Goal: Obtain resource: Download file/media

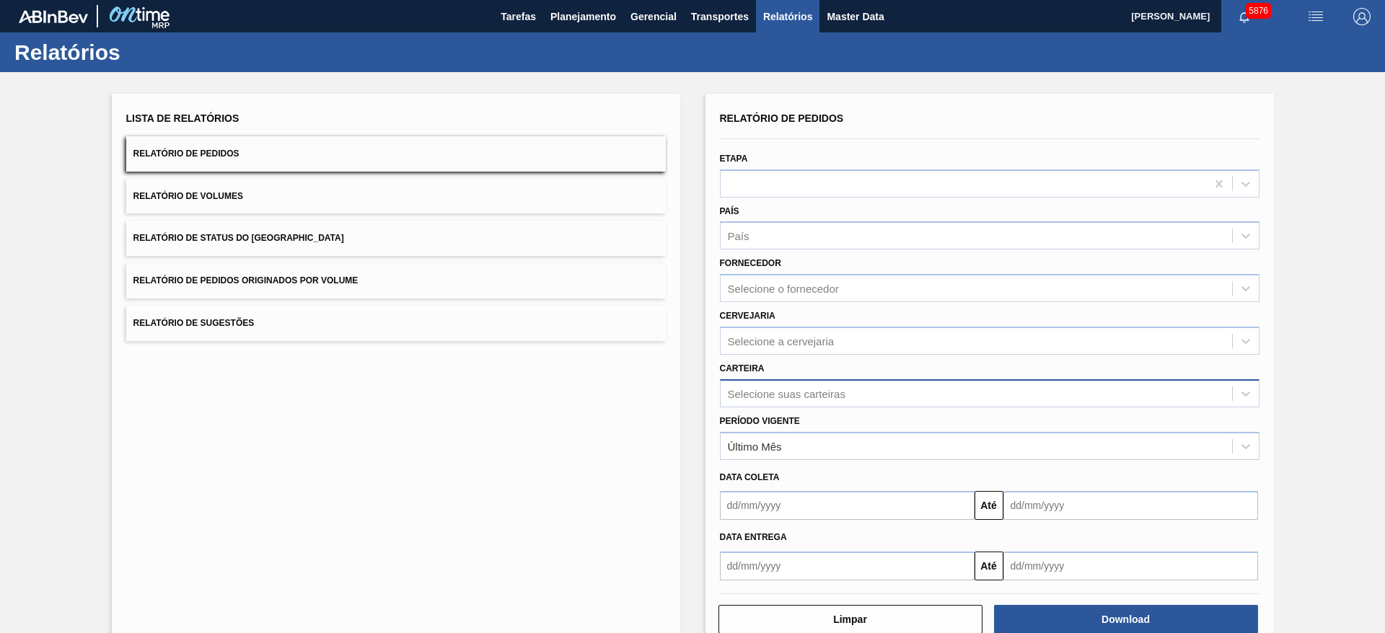
click at [786, 395] on div "Selecione suas carteiras" at bounding box center [787, 393] width 118 height 12
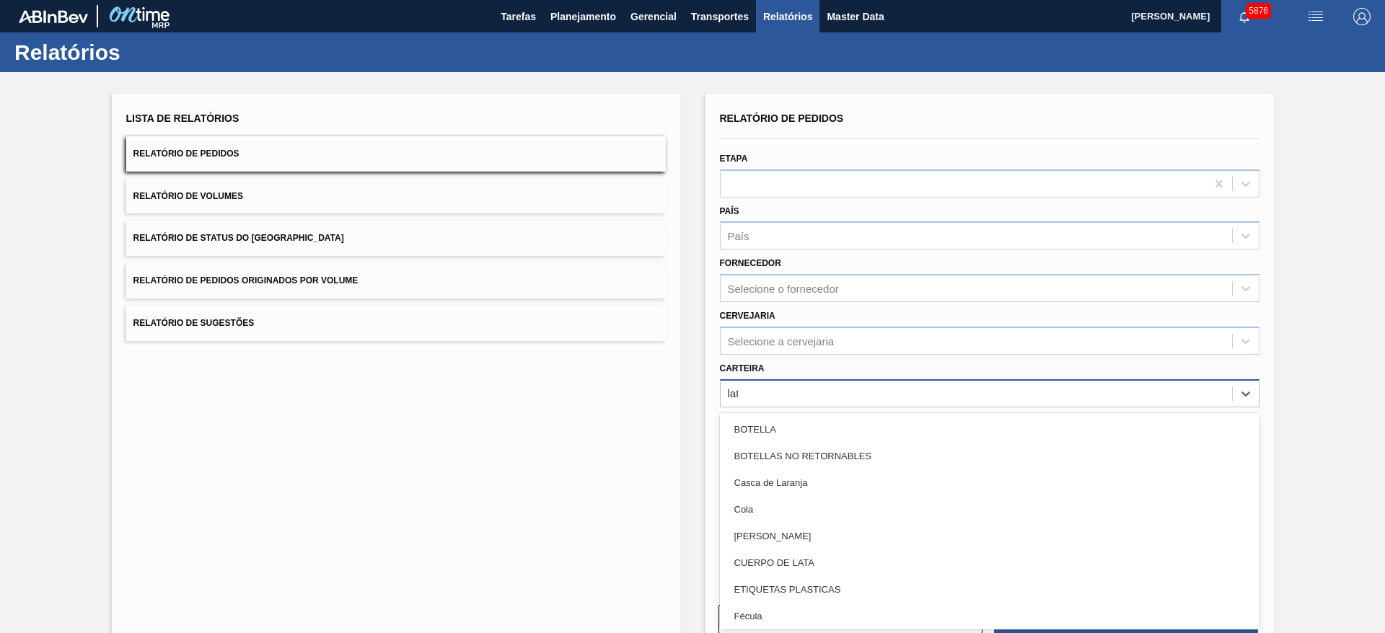
type input "lata"
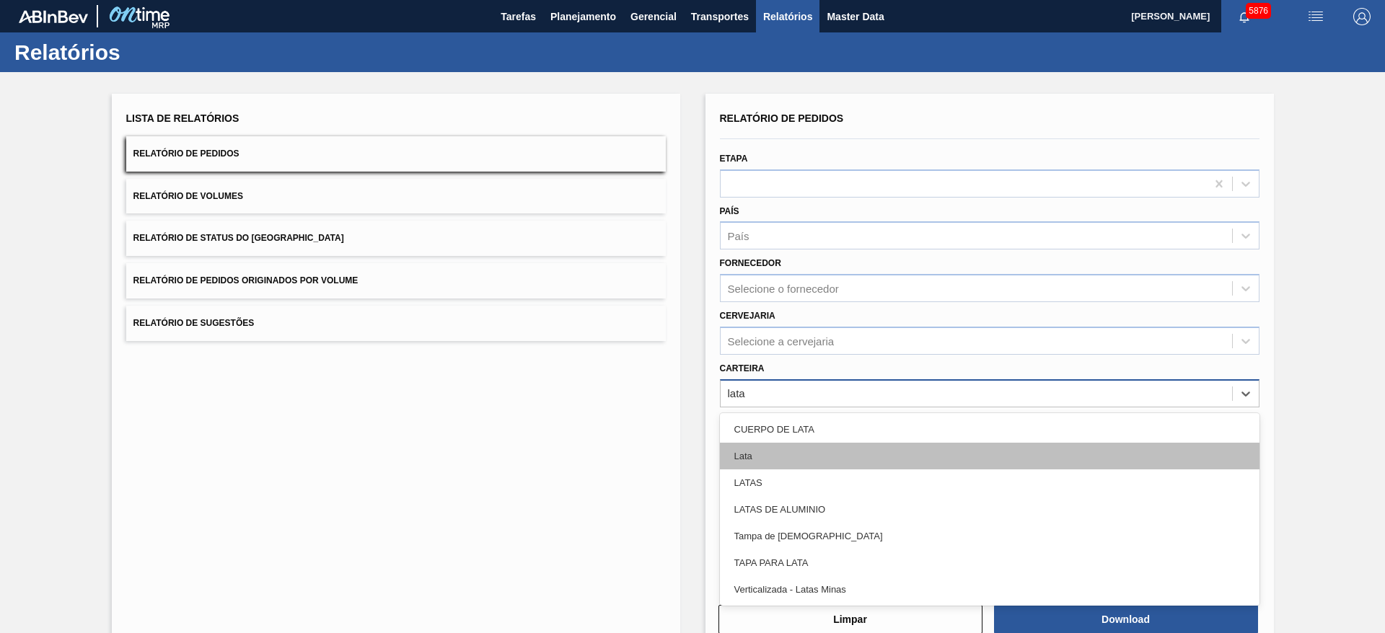
click at [791, 455] on div "Lata" at bounding box center [990, 456] width 540 height 27
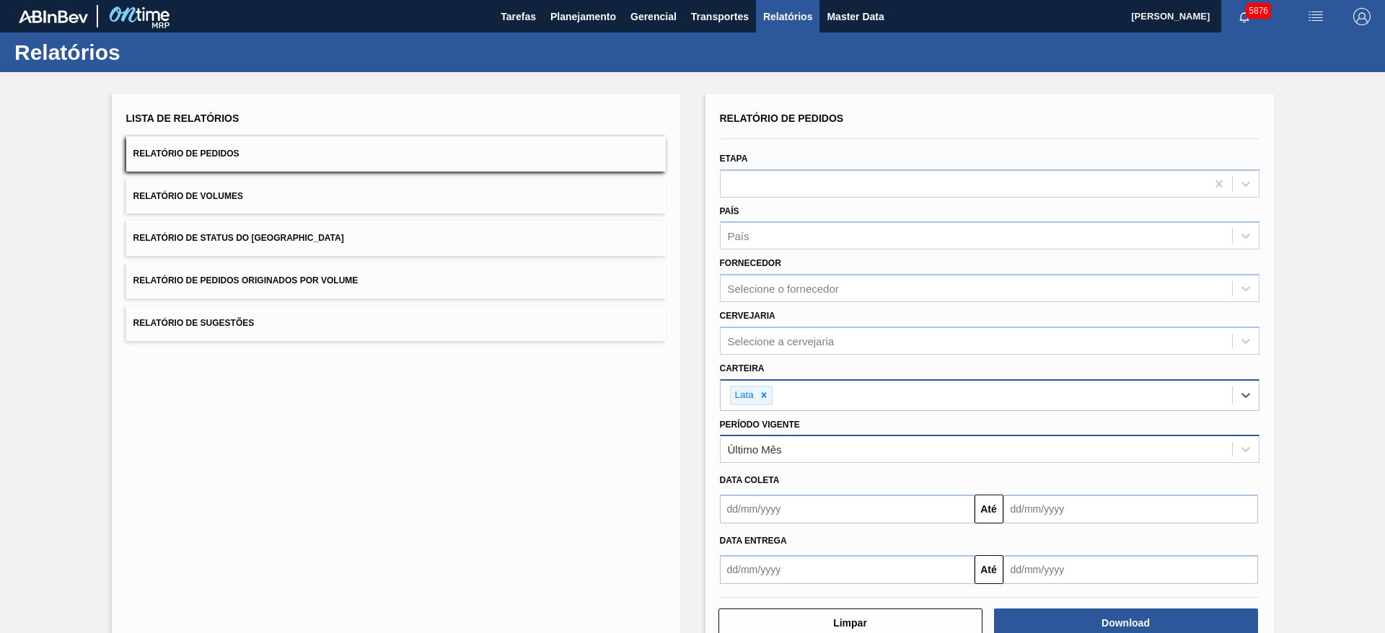
click at [809, 450] on div "Último Mês" at bounding box center [976, 449] width 511 height 21
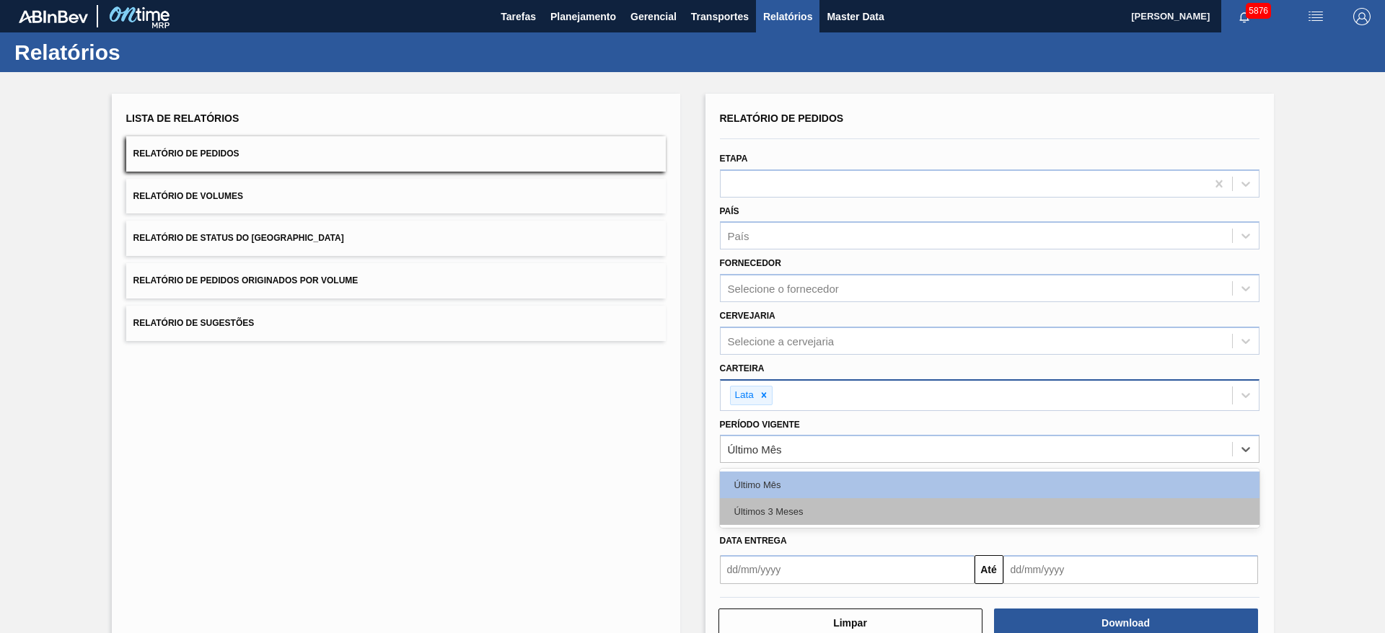
click at [797, 510] on div "Últimos 3 Meses" at bounding box center [990, 511] width 540 height 27
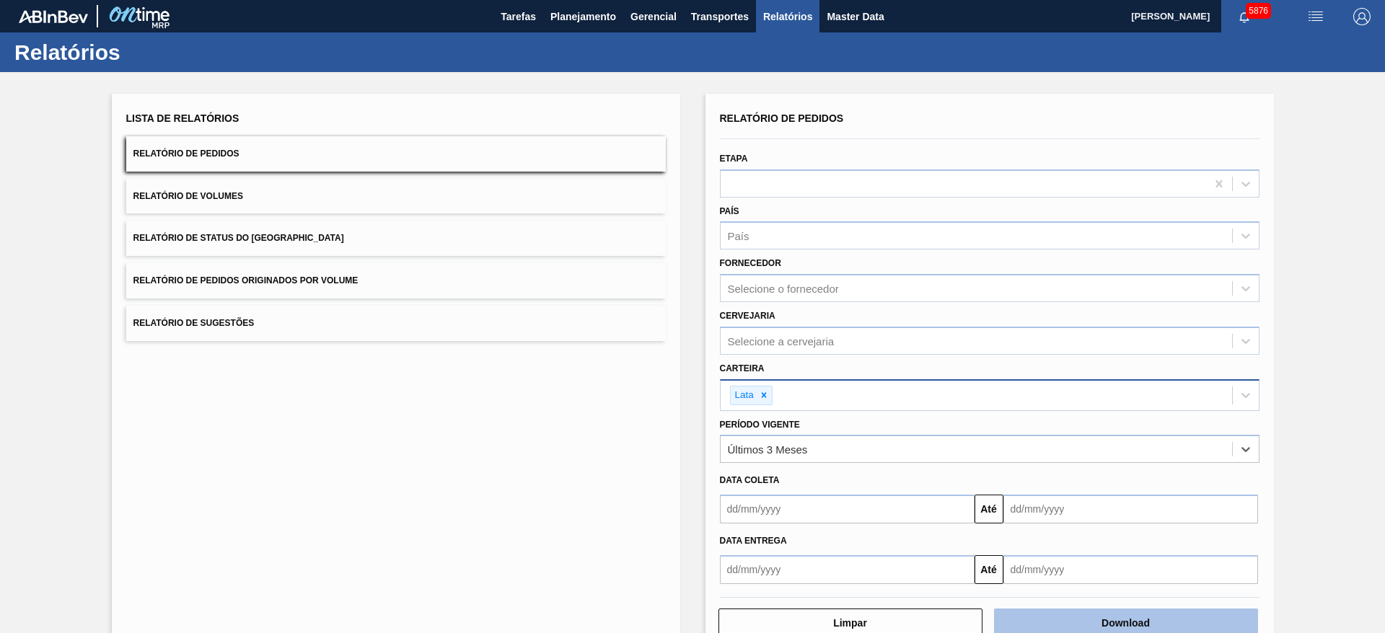
click at [1116, 613] on button "Download" at bounding box center [1126, 623] width 264 height 29
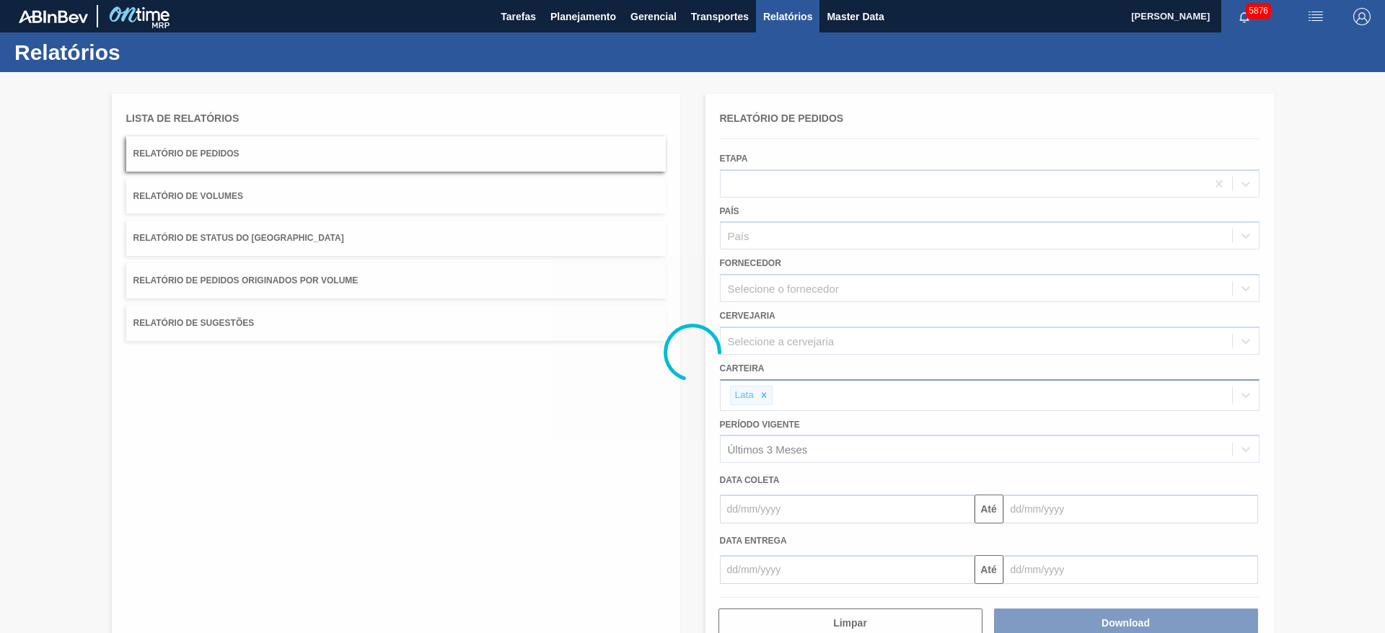
click at [87, 267] on div at bounding box center [692, 352] width 1385 height 561
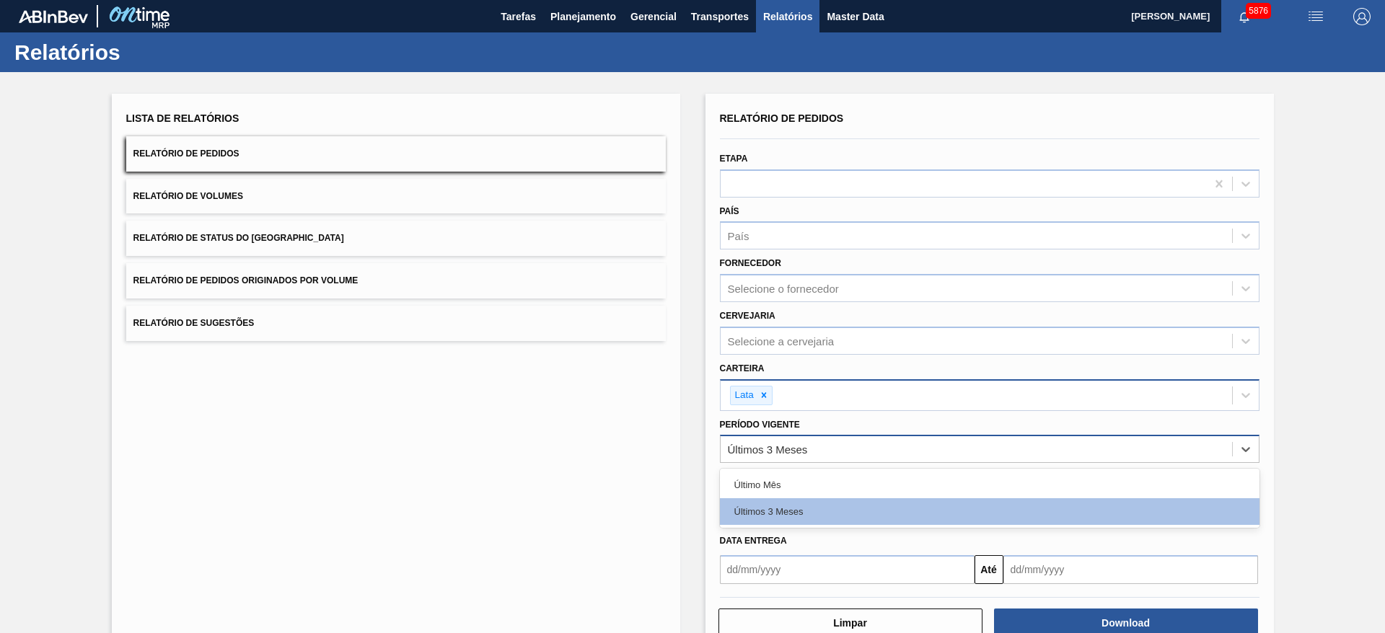
click at [1107, 441] on div "Últimos 3 Meses" at bounding box center [976, 449] width 511 height 21
click at [911, 480] on div "Último Mês" at bounding box center [990, 485] width 540 height 27
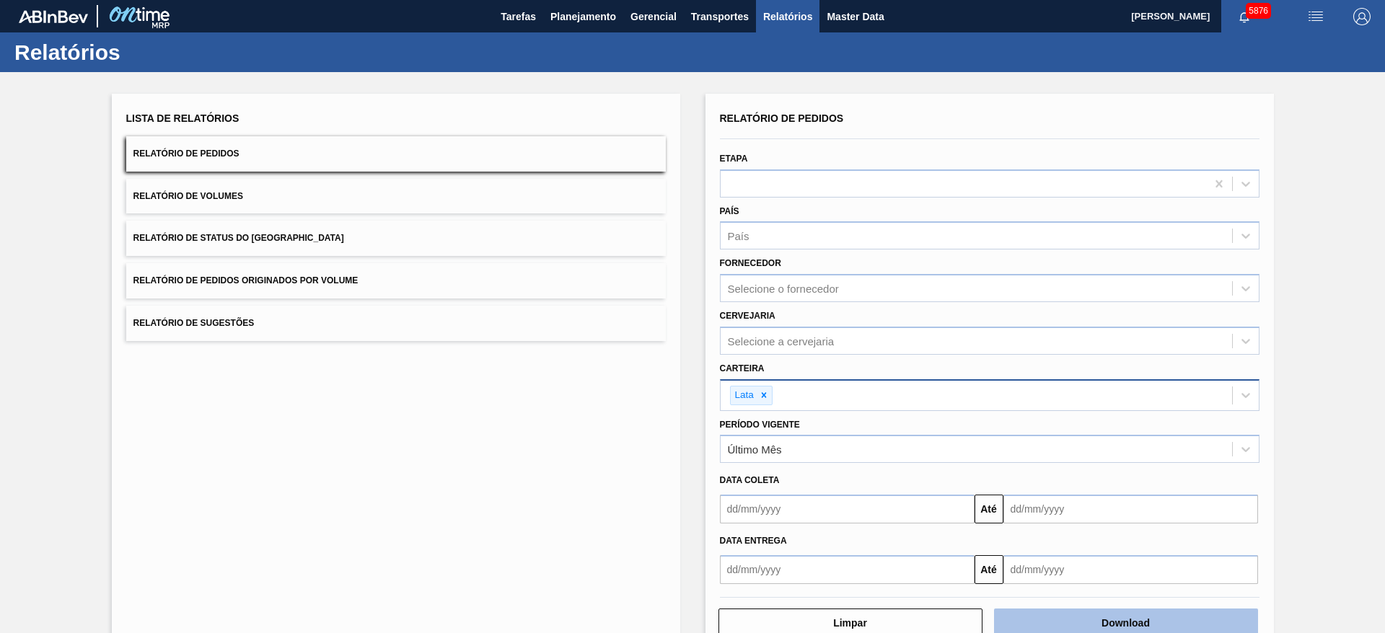
click at [1126, 621] on button "Download" at bounding box center [1126, 623] width 264 height 29
click at [276, 283] on span "Relatório de Pedidos Originados por Volume" at bounding box center [245, 281] width 225 height 10
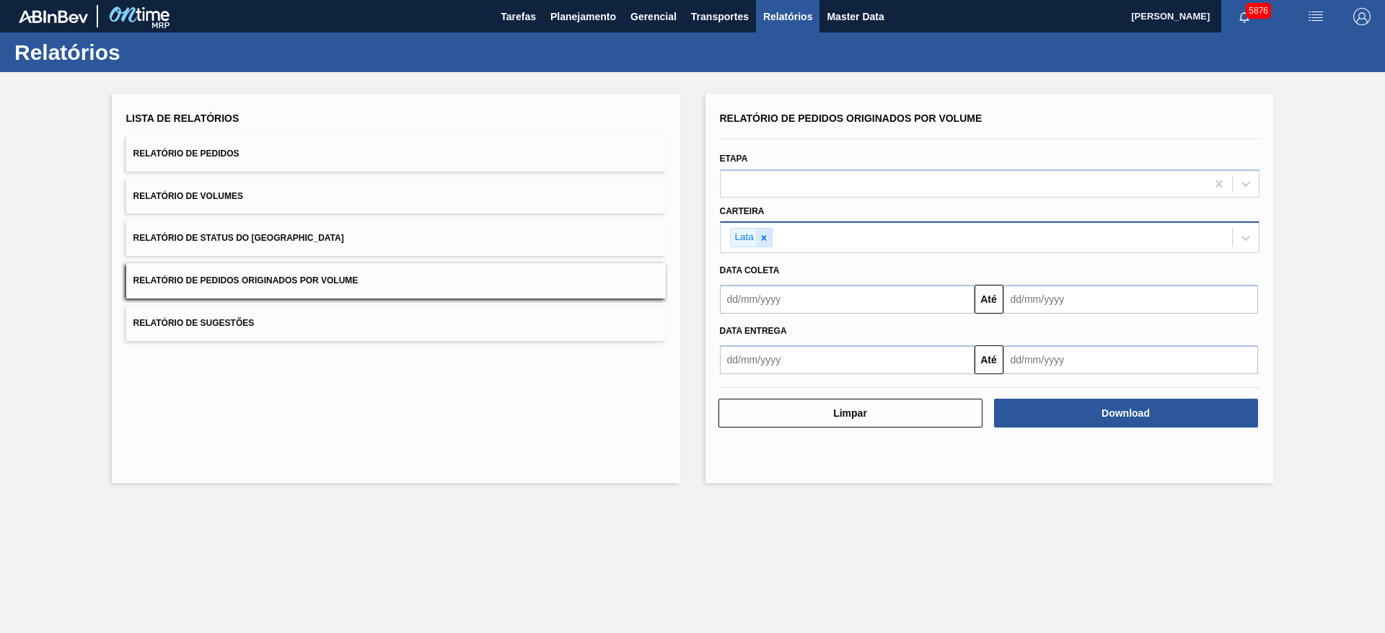
click at [766, 239] on icon at bounding box center [764, 238] width 10 height 10
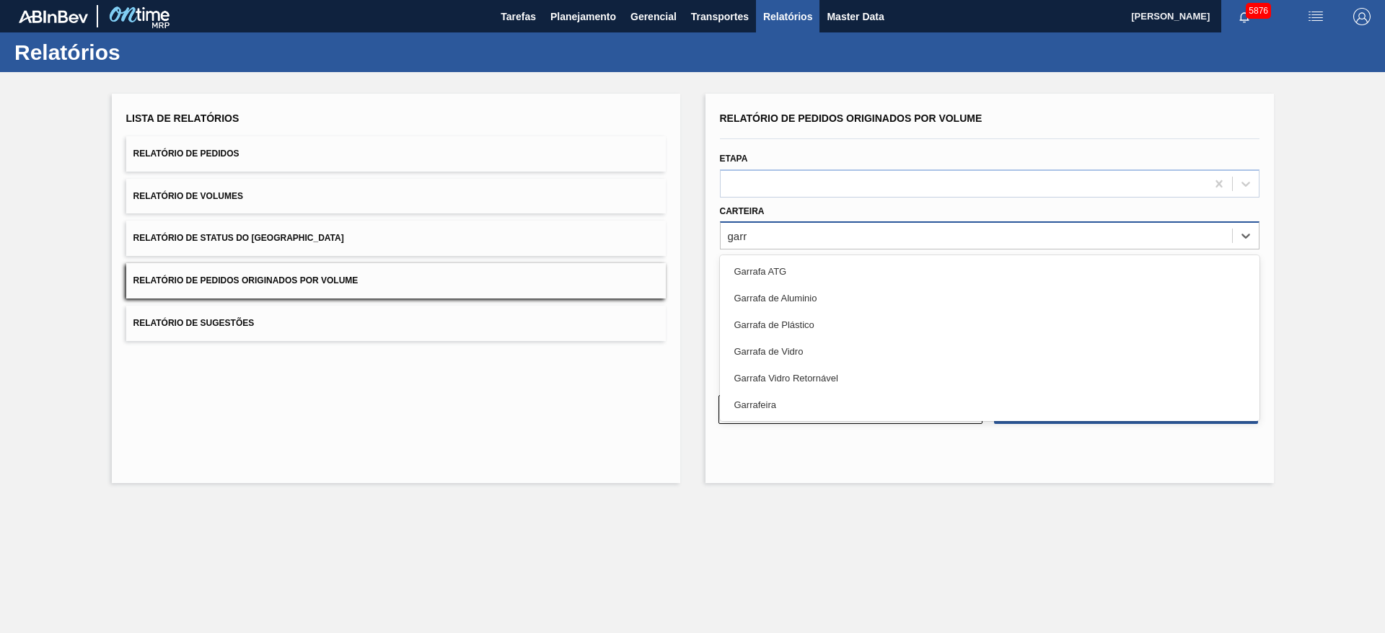
type input "garra"
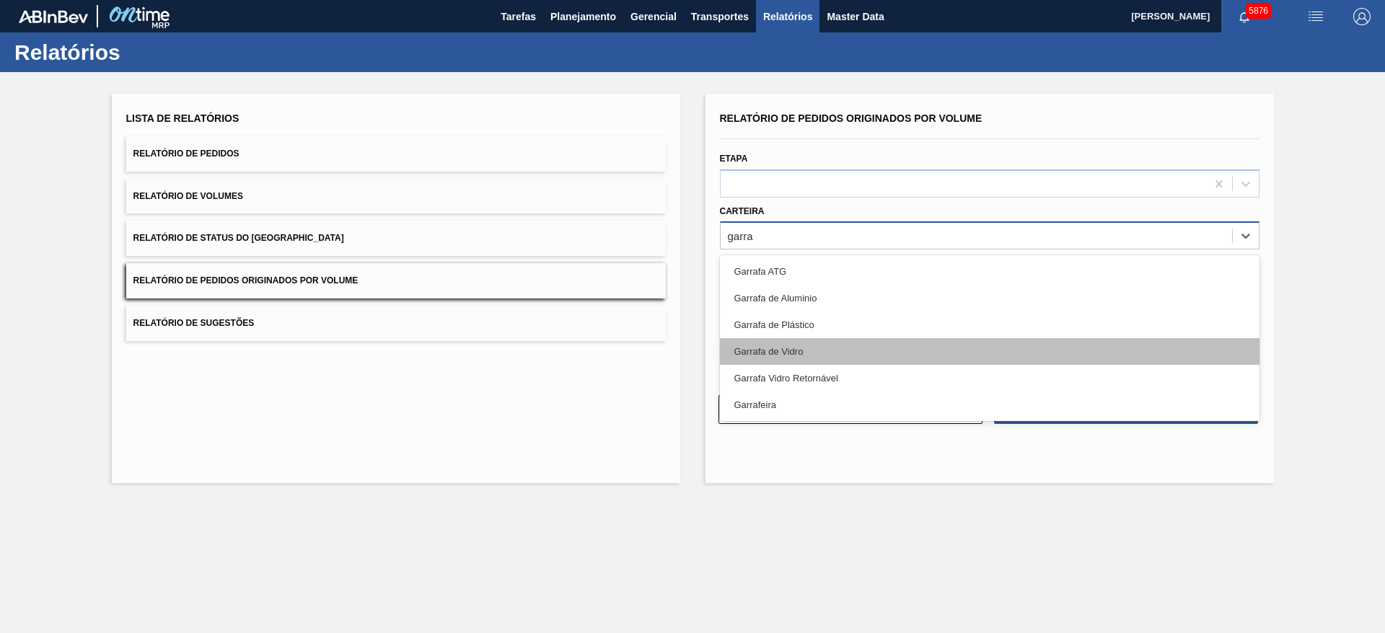
click at [781, 351] on div "Garrafa de Vidro" at bounding box center [990, 351] width 540 height 27
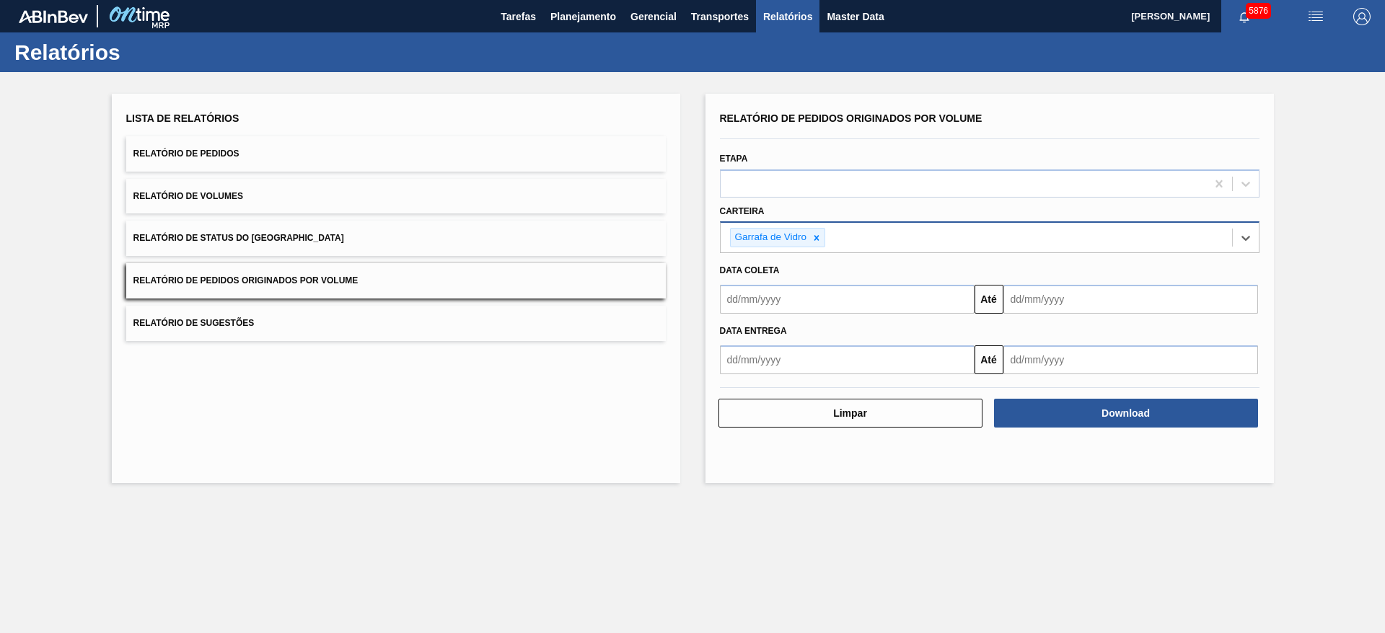
click at [778, 300] on input "text" at bounding box center [847, 299] width 255 height 29
drag, startPoint x: 810, startPoint y: 377, endPoint x: 814, endPoint y: 387, distance: 11.7
click at [810, 377] on div "1" at bounding box center [806, 380] width 19 height 19
type input "[DATE]"
drag, startPoint x: 1078, startPoint y: 296, endPoint x: 1081, endPoint y: 304, distance: 8.7
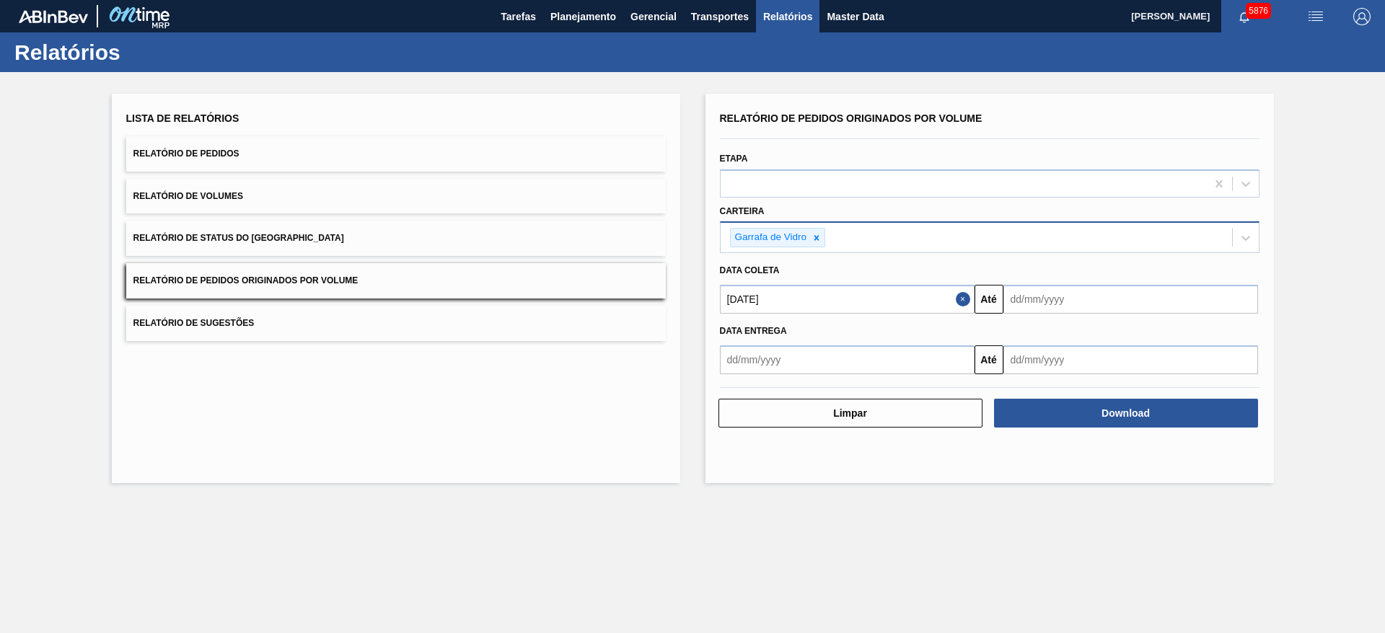
click at [1078, 295] on input "text" at bounding box center [1130, 299] width 255 height 29
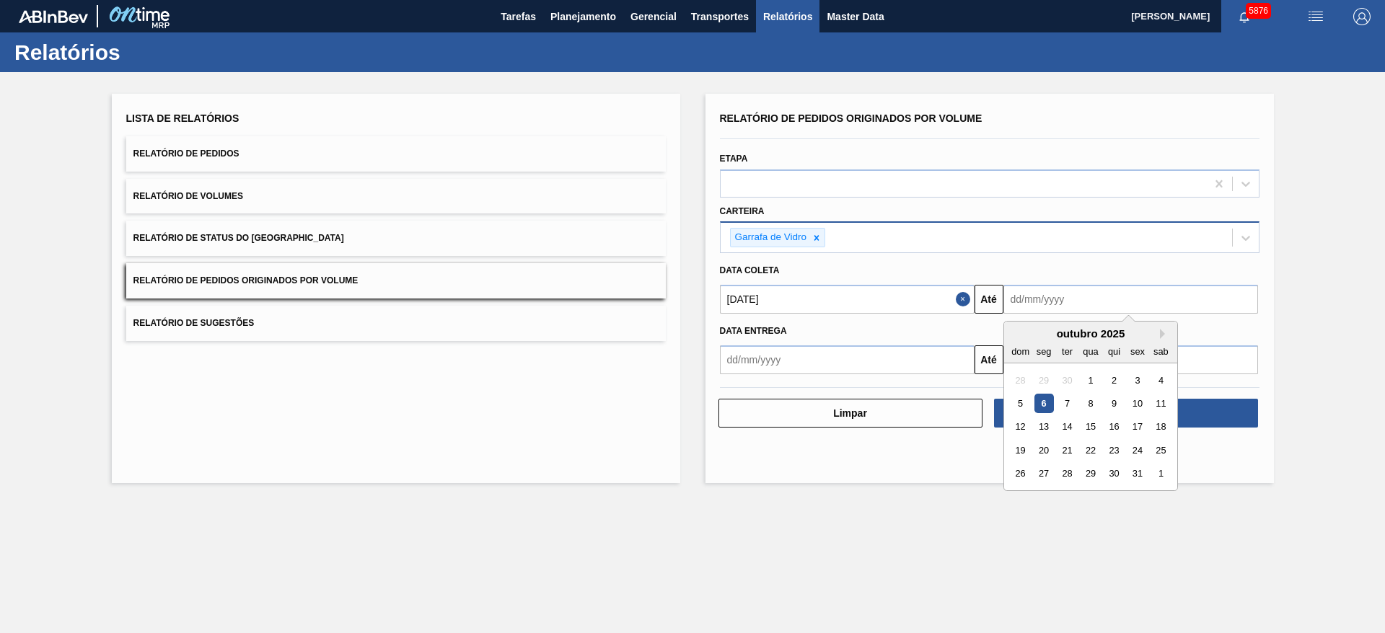
drag, startPoint x: 1132, startPoint y: 474, endPoint x: 1139, endPoint y: 462, distance: 14.2
click at [1132, 474] on div "31" at bounding box center [1136, 474] width 19 height 19
type input "[DATE]"
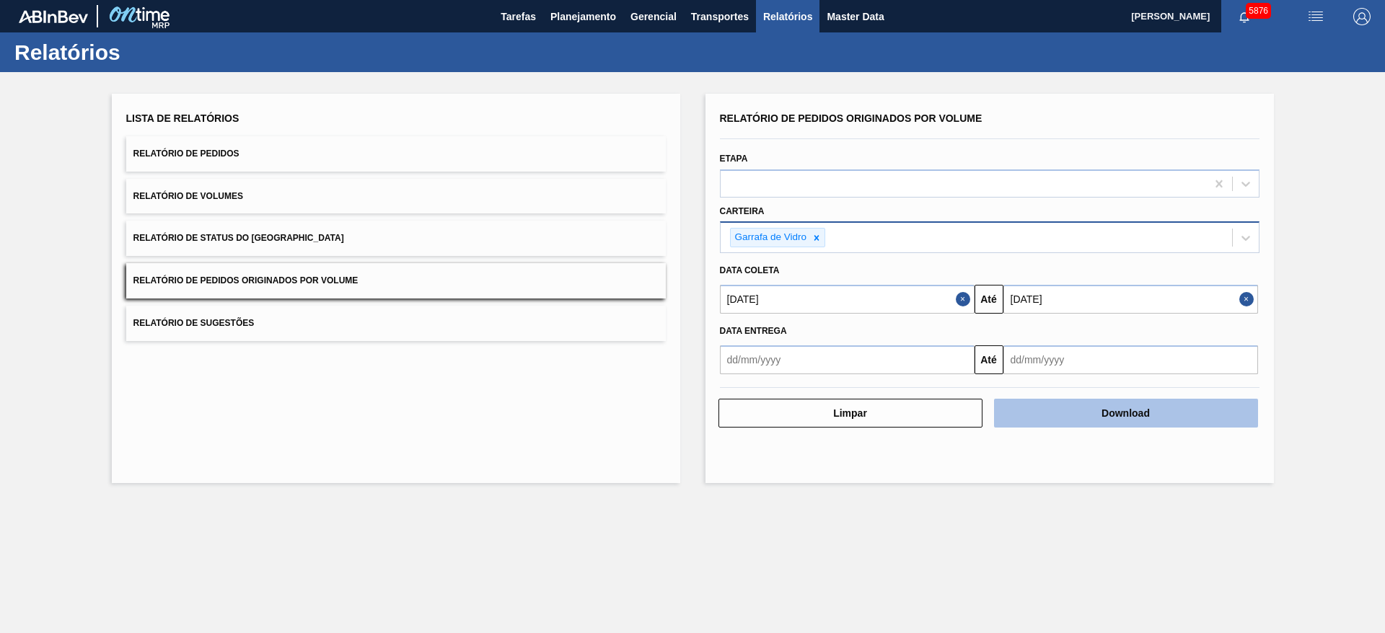
click at [1156, 408] on button "Download" at bounding box center [1126, 413] width 264 height 29
click at [816, 240] on icon at bounding box center [817, 238] width 10 height 10
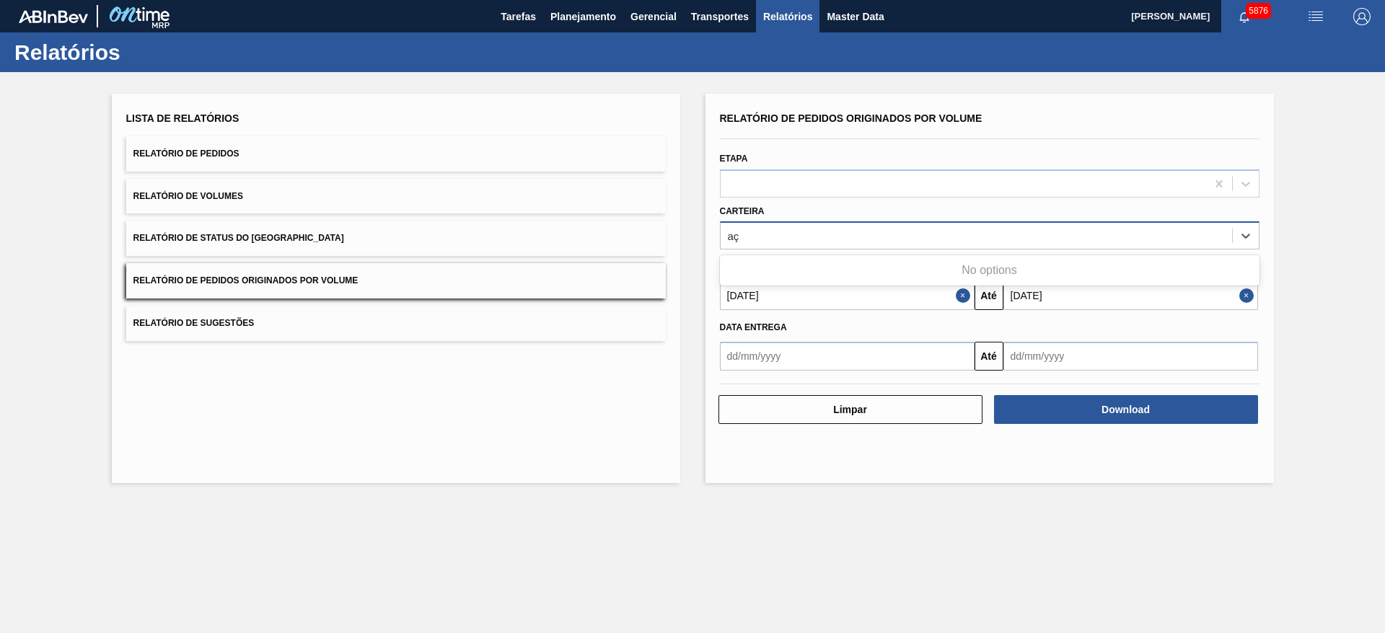
type input "a"
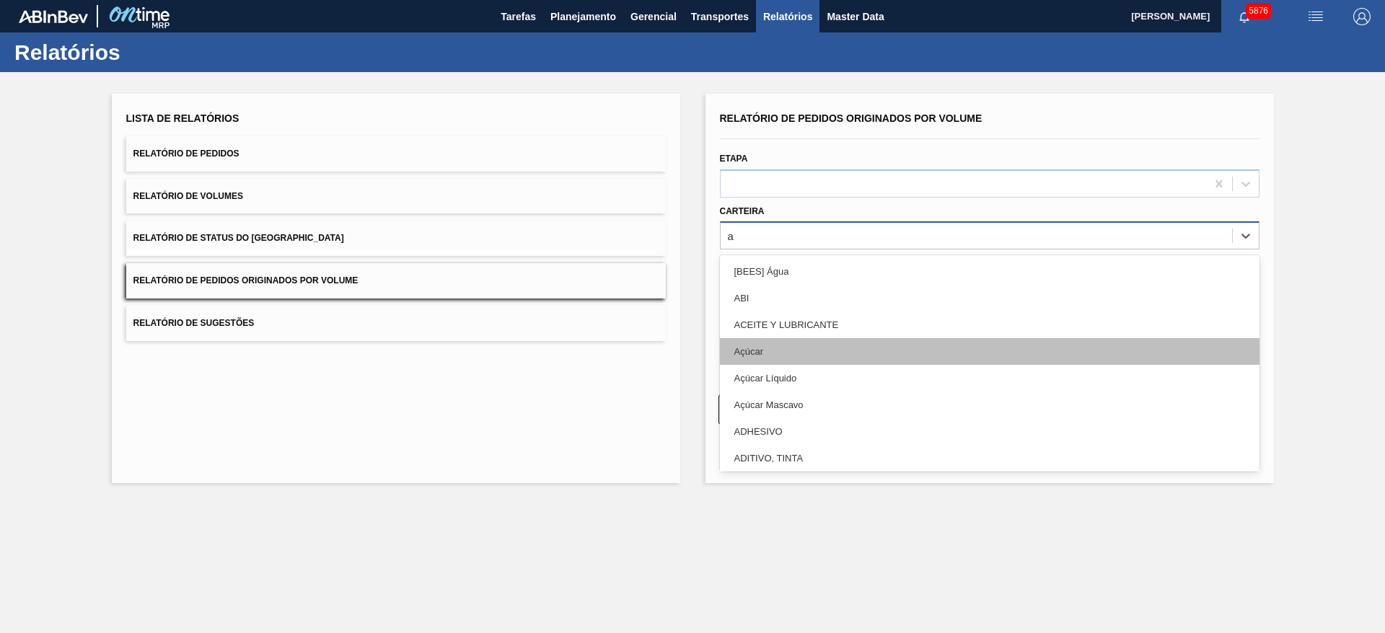
click at [767, 338] on div "Açúcar" at bounding box center [990, 351] width 540 height 27
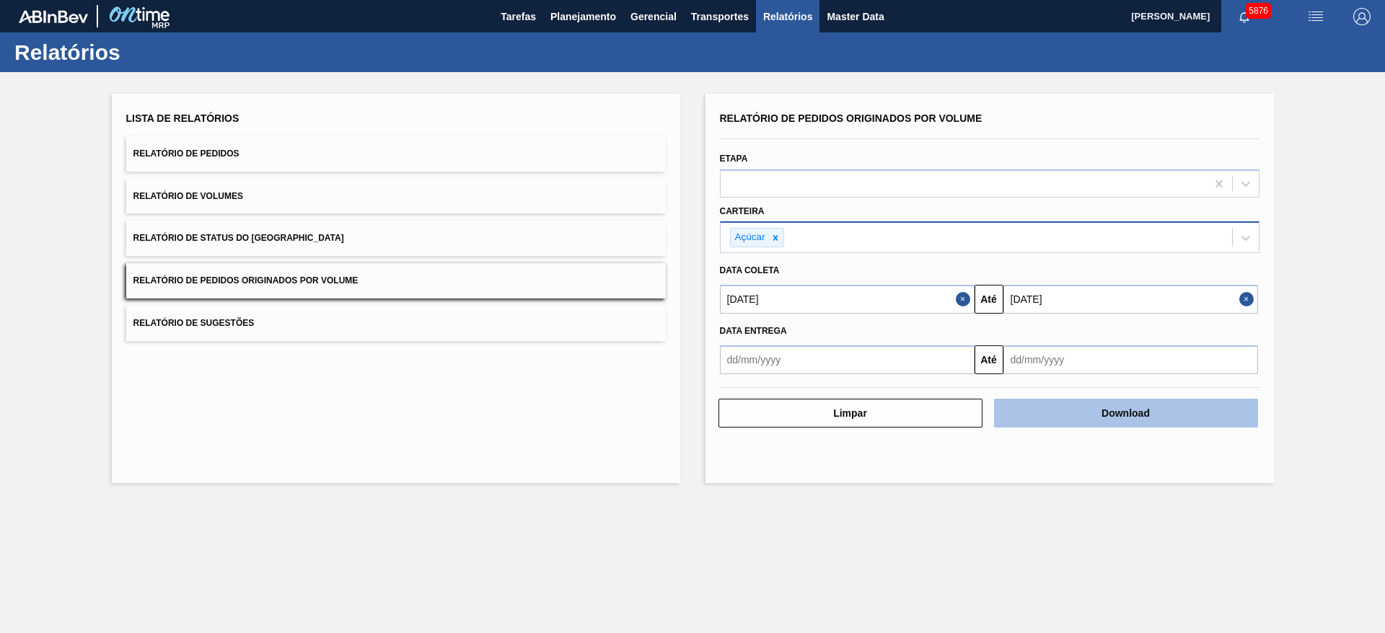
click at [1093, 406] on button "Download" at bounding box center [1126, 413] width 264 height 29
click at [778, 239] on icon at bounding box center [775, 238] width 10 height 10
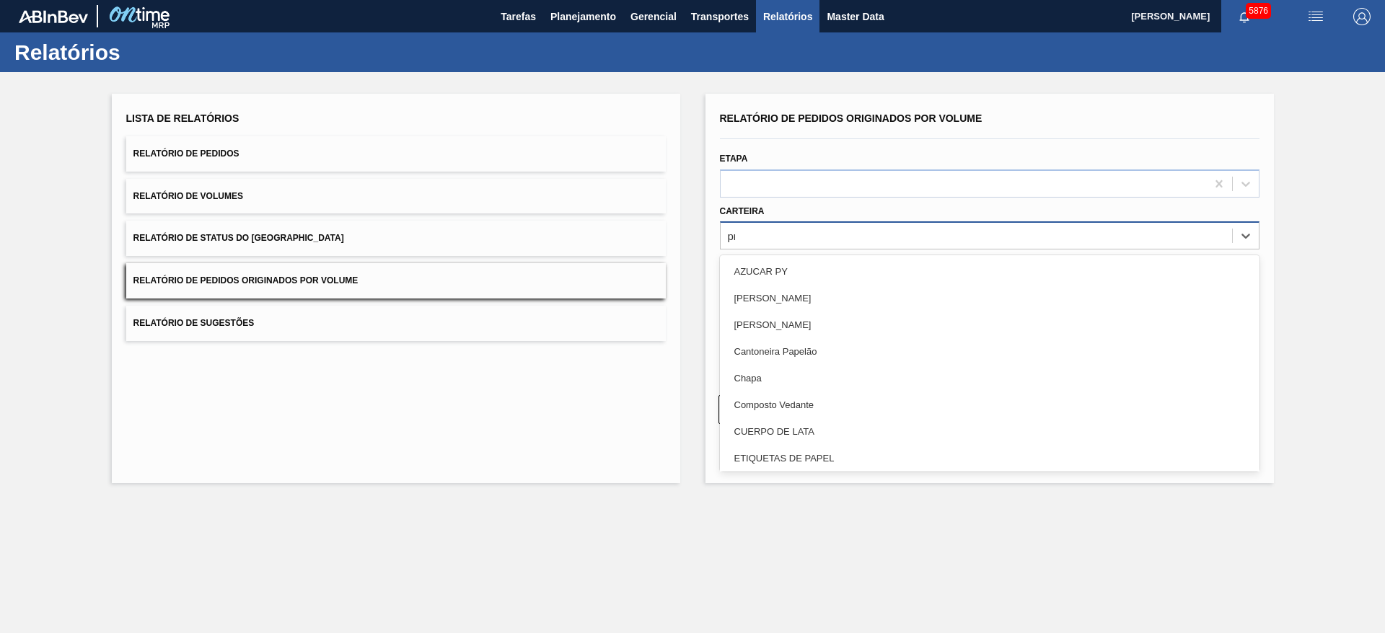
type input "pre"
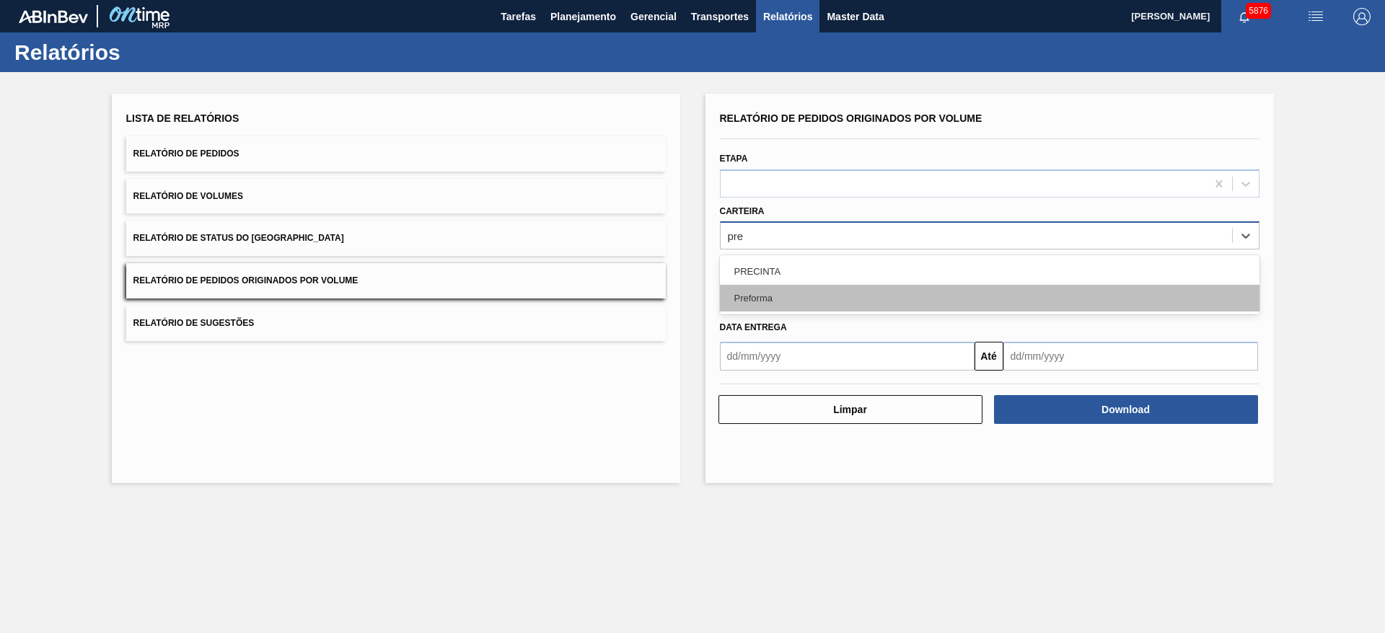
click at [782, 289] on div "Preforma" at bounding box center [990, 298] width 540 height 27
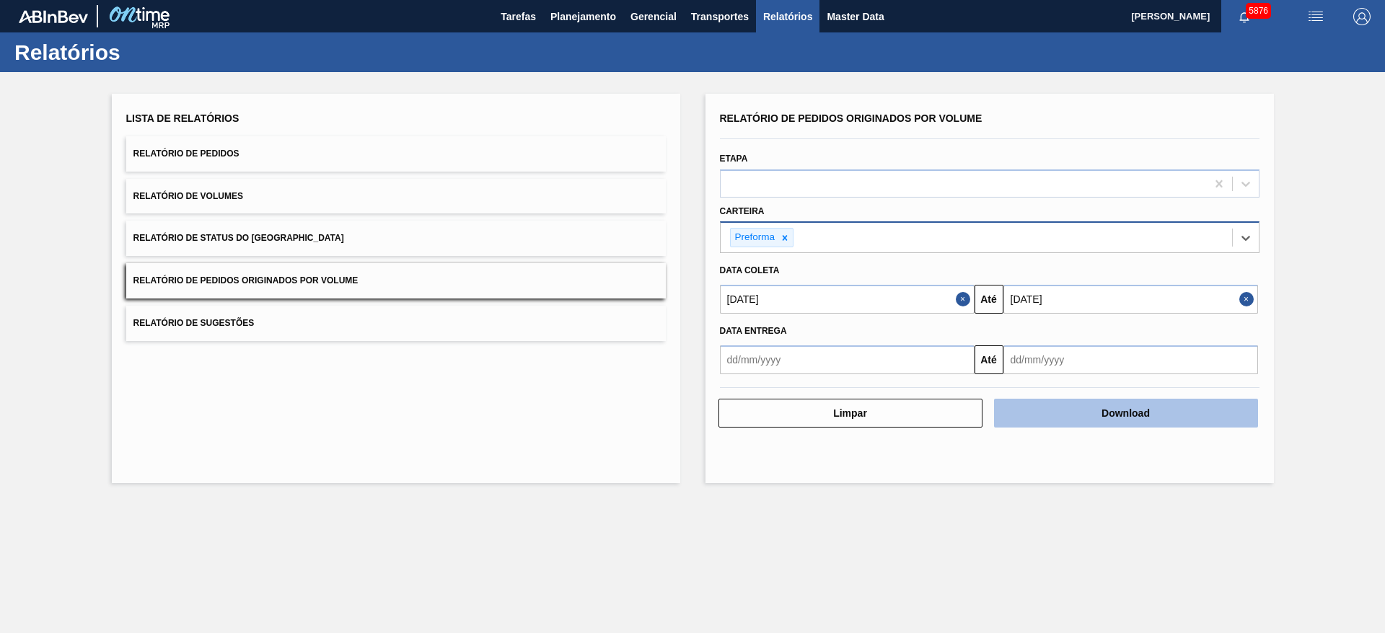
click at [1123, 413] on button "Download" at bounding box center [1126, 413] width 264 height 29
